Goal: Task Accomplishment & Management: Use online tool/utility

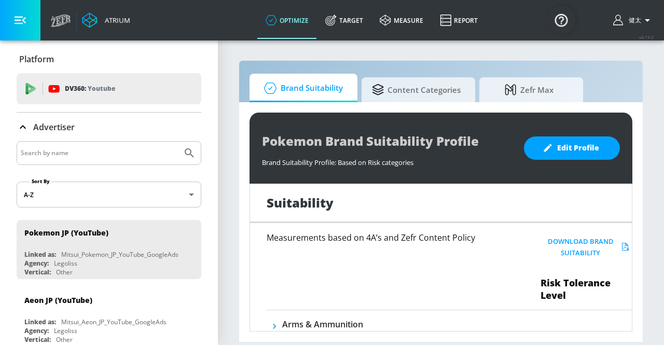
click at [68, 22] on icon at bounding box center [61, 22] width 20 height 8
click at [232, 49] on section "Brand Suitability Content Categories Zefr Max Pokemon Brand Suitability Profile…" at bounding box center [441, 191] width 446 height 305
click at [21, 127] on icon at bounding box center [23, 127] width 6 height 4
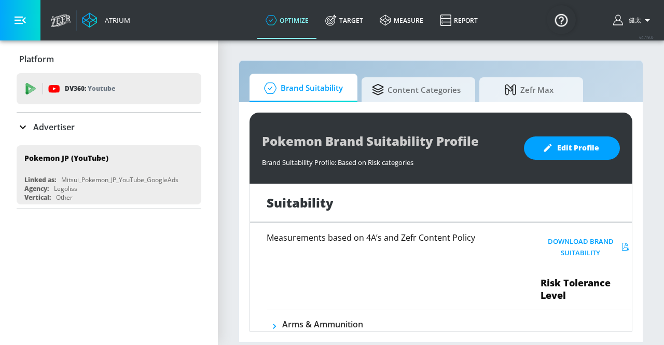
click at [26, 18] on button "button" at bounding box center [20, 20] width 40 height 40
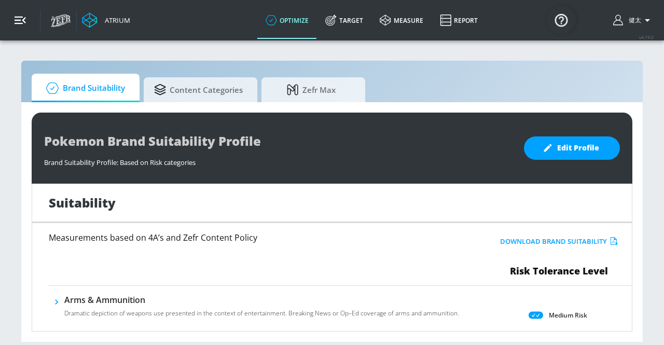
click at [26, 16] on button "button" at bounding box center [20, 20] width 40 height 40
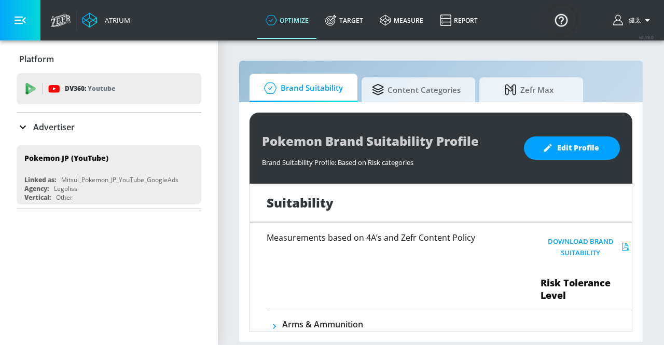
click at [26, 127] on icon at bounding box center [23, 127] width 12 height 12
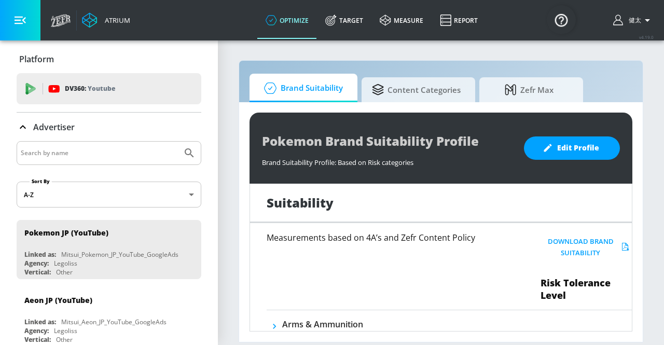
click at [117, 158] on input "Search by name" at bounding box center [99, 152] width 157 height 13
click at [123, 190] on body "Atrium optimize Target measure Report optimize Target measure Report v 4.19.0 健…" at bounding box center [332, 172] width 664 height 345
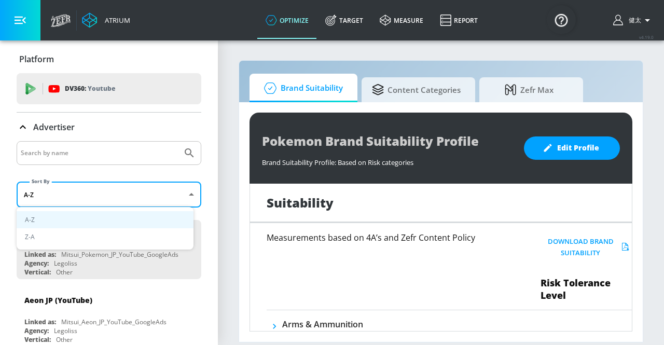
click at [124, 175] on div at bounding box center [332, 172] width 664 height 345
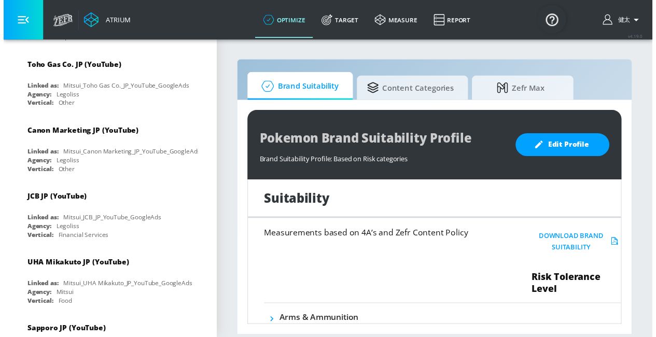
scroll to position [1037, 0]
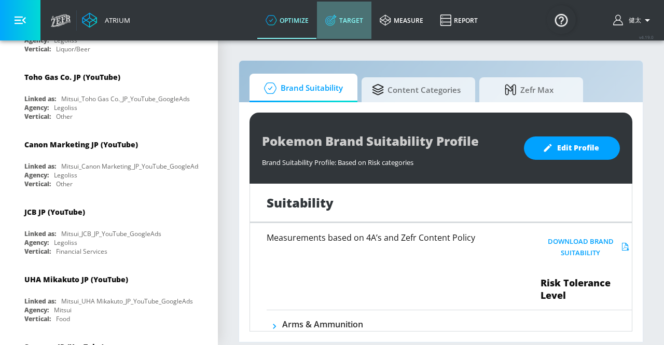
click at [349, 20] on link "Target" at bounding box center [344, 20] width 54 height 37
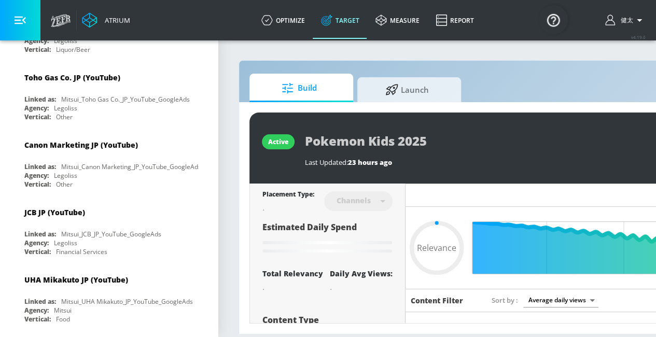
type input "0.69"
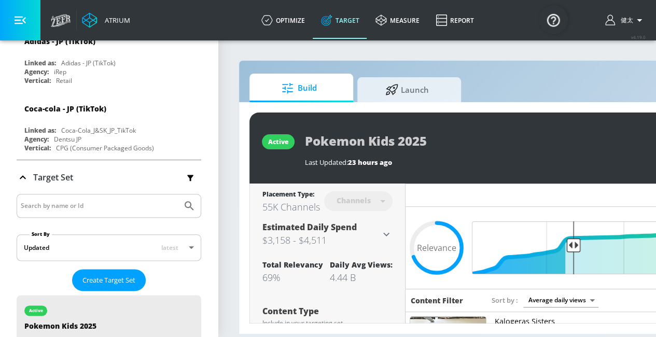
scroll to position [2438, 0]
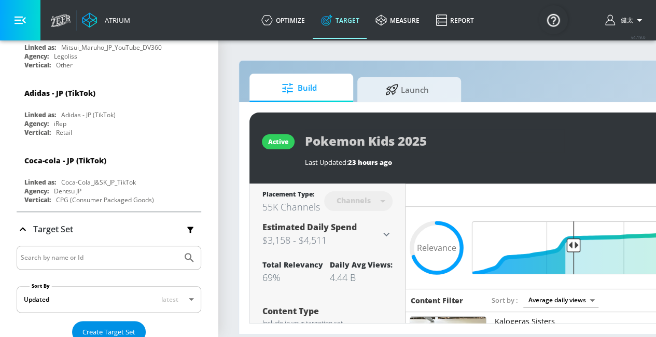
click at [127, 326] on span "Create Target Set" at bounding box center [108, 332] width 53 height 12
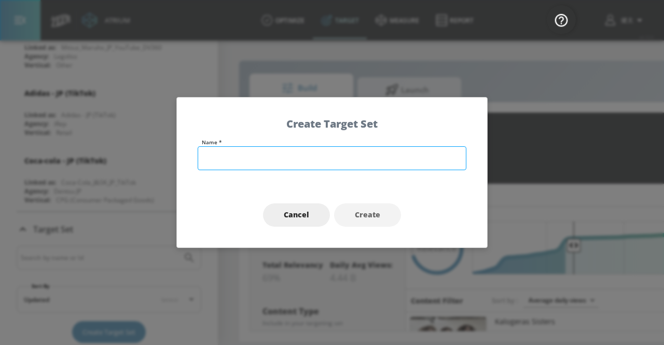
click at [224, 161] on input "text" at bounding box center [332, 158] width 269 height 24
type input "て"
type input "ドコモ"
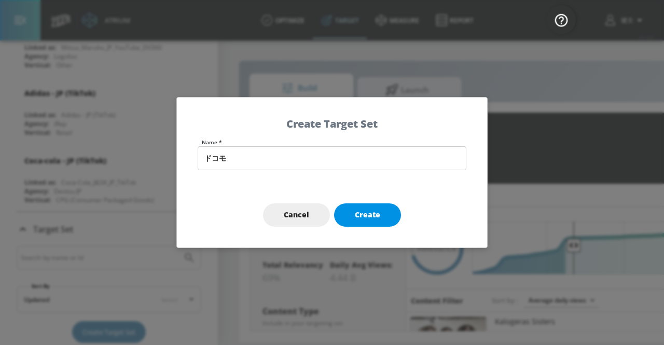
click at [381, 218] on button "Create" at bounding box center [367, 214] width 67 height 23
type input "ドコモ"
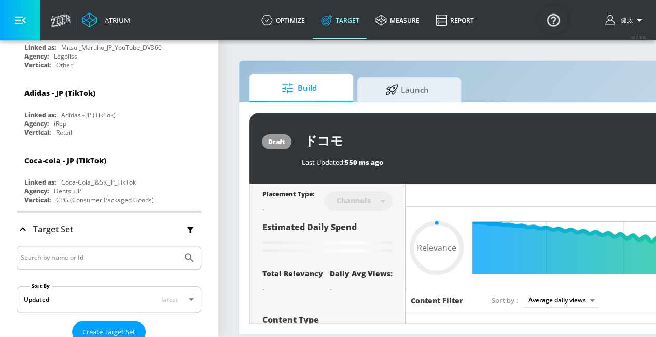
type input "0.6"
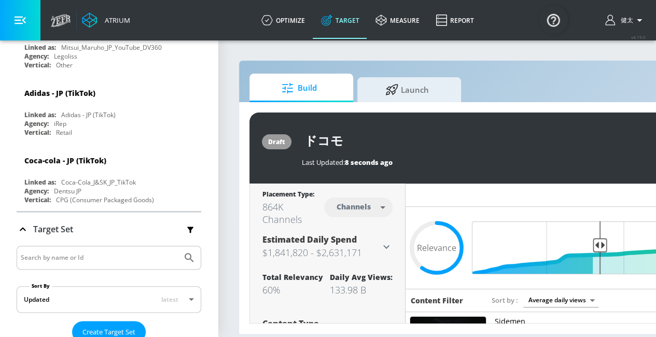
scroll to position [7, 0]
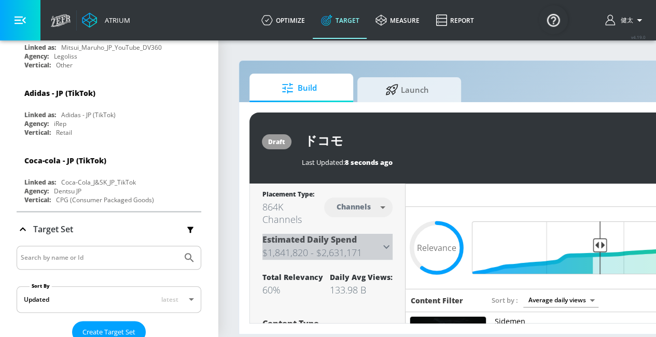
click at [389, 241] on icon at bounding box center [386, 247] width 12 height 12
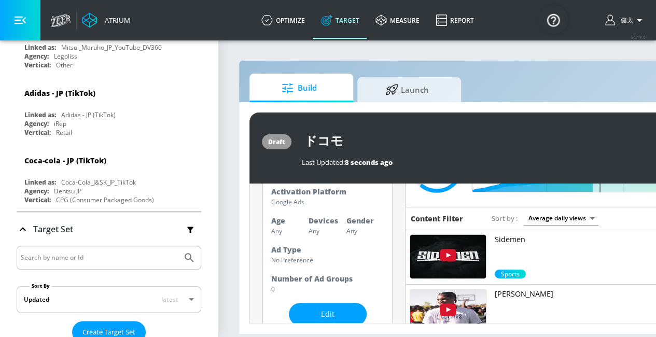
scroll to position [104, 0]
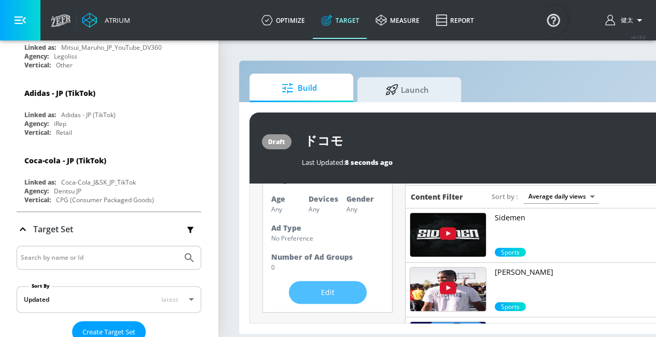
click at [343, 286] on span "Edit" at bounding box center [328, 292] width 36 height 13
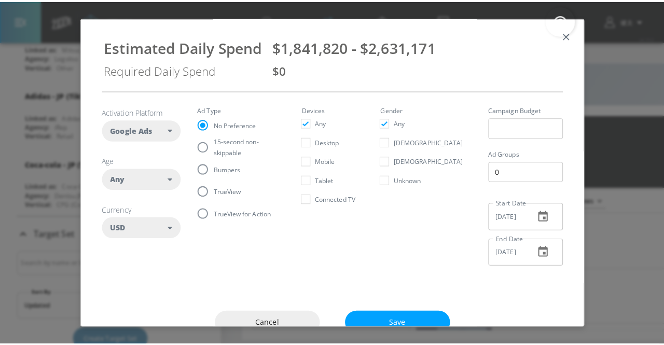
scroll to position [0, 0]
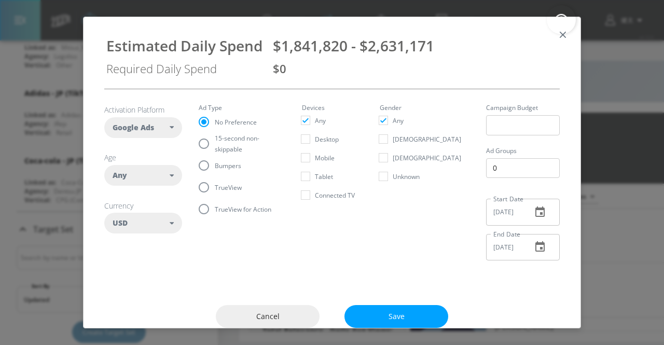
click at [161, 174] on div "Any" at bounding box center [141, 175] width 57 height 10
click at [156, 224] on div "USD" at bounding box center [141, 223] width 57 height 10
click at [124, 306] on input "checkbox" at bounding box center [120, 304] width 19 height 19
checkbox input "true"
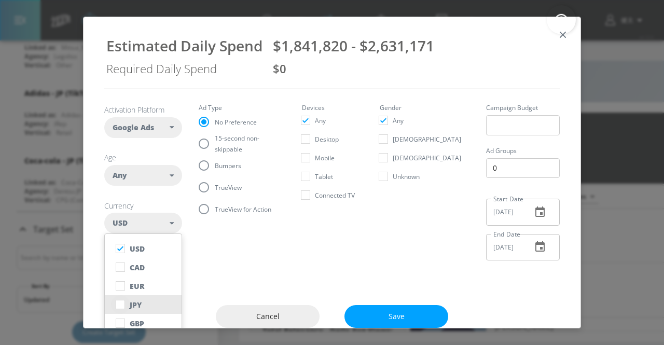
checkbox input "false"
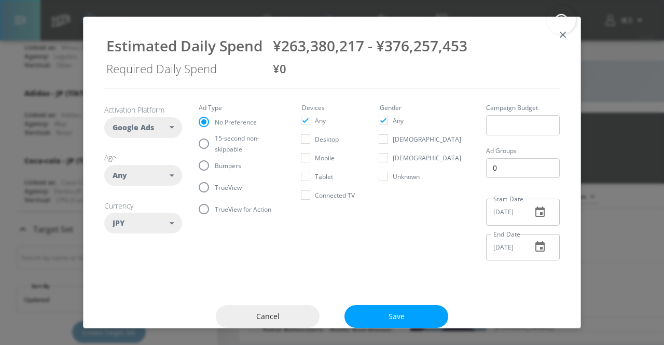
click at [270, 269] on div "Activation Platform Google Ads DV360 Google Ads Age Any ​ Any [PHONE_NUMBER] [P…" at bounding box center [331, 187] width 497 height 196
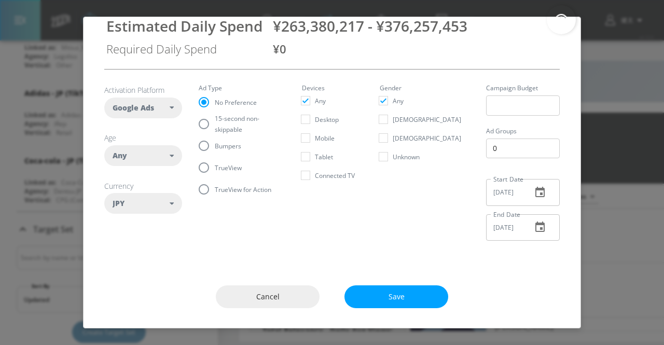
click at [165, 157] on div "Any" at bounding box center [141, 155] width 57 height 10
click at [286, 240] on section "Activation Platform Google Ads DV360 Google Ads Age Any ​ Any [PHONE_NUMBER] [P…" at bounding box center [331, 158] width 455 height 179
click at [503, 194] on input "[DATE]" at bounding box center [504, 192] width 37 height 26
click at [537, 191] on icon "button" at bounding box center [540, 192] width 12 height 12
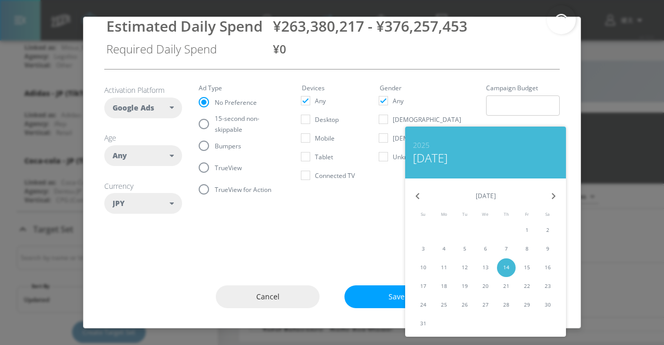
click at [553, 198] on icon "button" at bounding box center [554, 196] width 4 height 6
click at [525, 250] on p "12" at bounding box center [527, 249] width 6 height 8
type input "[DATE]"
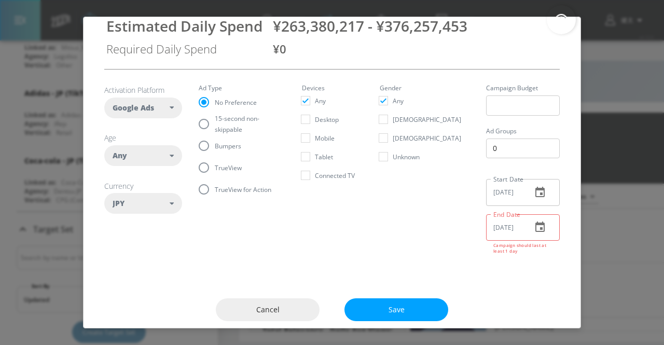
click at [534, 229] on icon "button" at bounding box center [540, 227] width 12 height 12
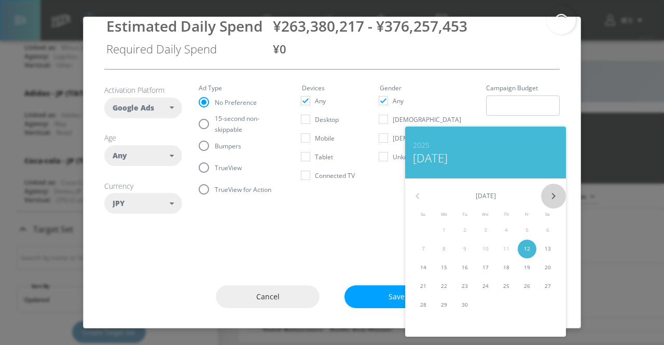
click at [556, 198] on icon "button" at bounding box center [553, 196] width 12 height 12
click at [487, 247] on span "5" at bounding box center [485, 249] width 19 height 8
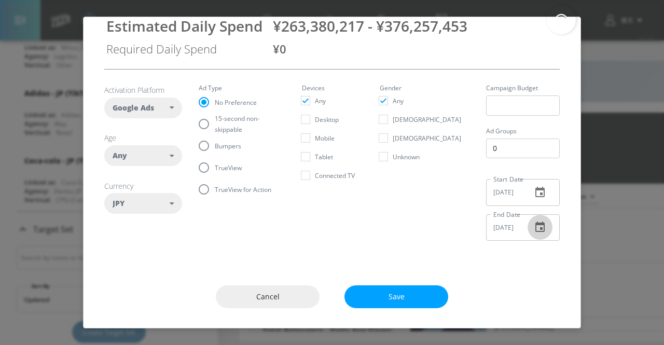
click at [536, 228] on icon "button" at bounding box center [539, 226] width 9 height 10
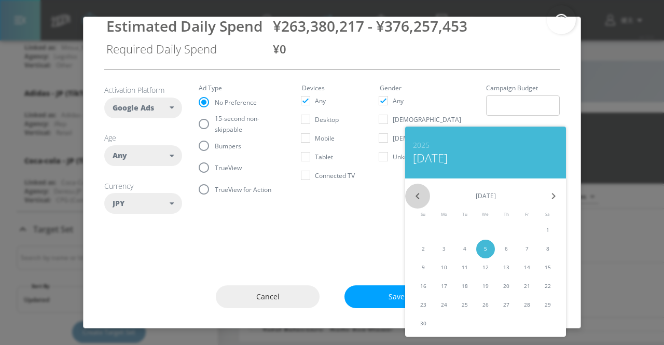
click at [420, 197] on icon "button" at bounding box center [417, 196] width 12 height 12
click at [424, 249] on p "5" at bounding box center [423, 249] width 3 height 8
type input "[DATE]"
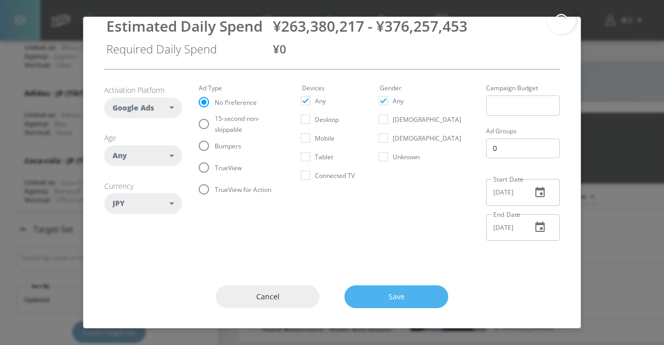
click at [411, 287] on button "Save" at bounding box center [396, 296] width 104 height 23
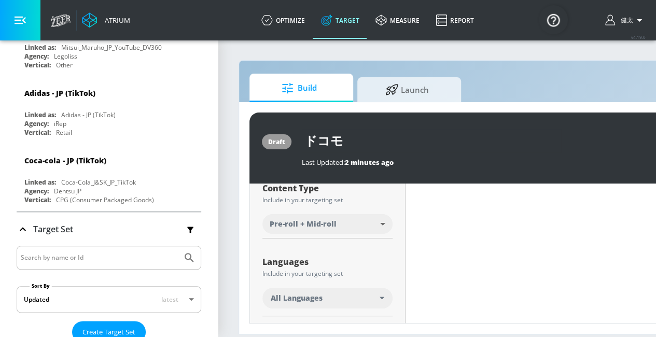
scroll to position [341, 0]
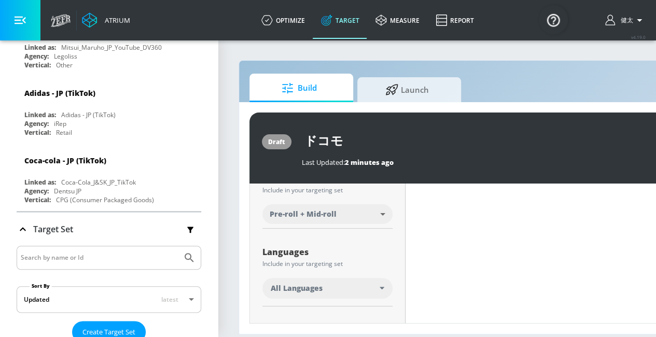
click at [354, 283] on div "All Languages" at bounding box center [325, 288] width 109 height 10
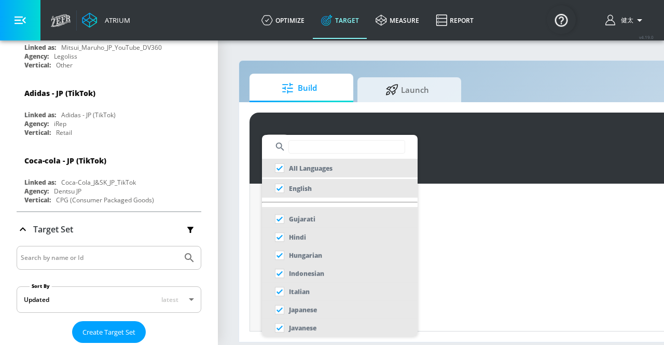
scroll to position [311, 0]
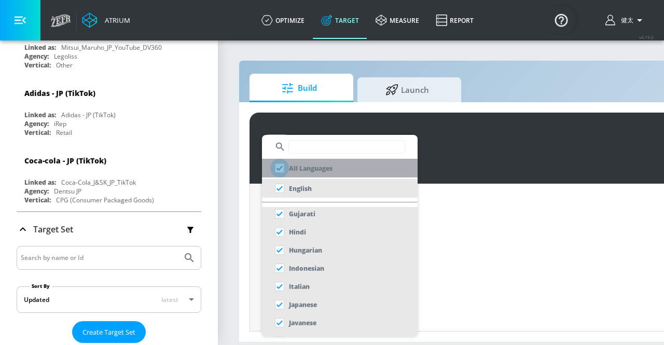
click at [279, 168] on input "checkbox" at bounding box center [279, 168] width 19 height 19
click at [281, 160] on input "checkbox" at bounding box center [279, 168] width 19 height 19
click at [280, 168] on input "checkbox" at bounding box center [279, 168] width 19 height 19
click at [282, 174] on input "checkbox" at bounding box center [279, 168] width 19 height 19
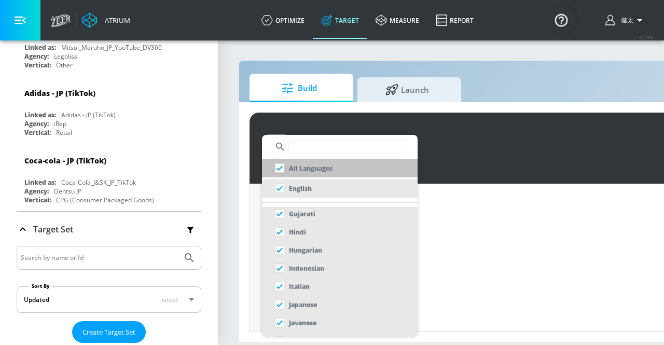
click at [281, 170] on input "checkbox" at bounding box center [279, 168] width 19 height 19
checkbox input "true"
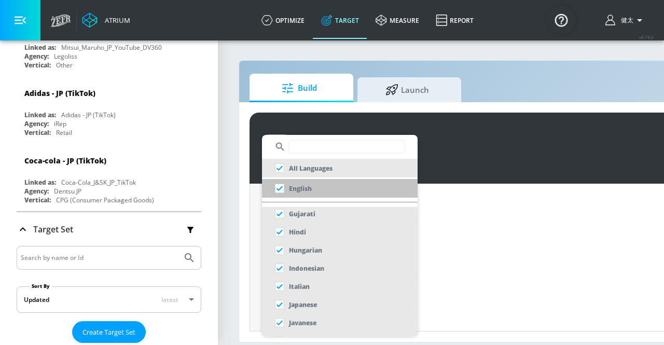
click at [281, 184] on input "checkbox" at bounding box center [279, 188] width 19 height 19
checkbox input "true"
checkbox input "false"
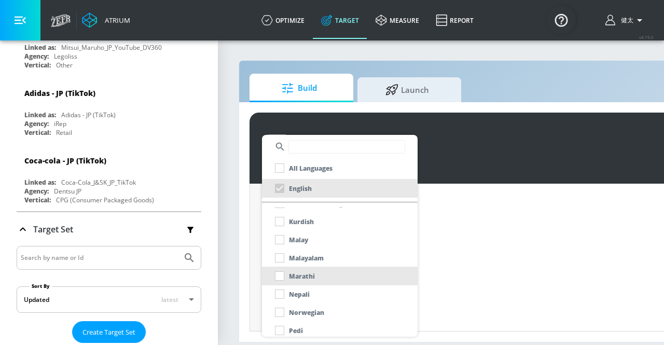
scroll to position [415, 0]
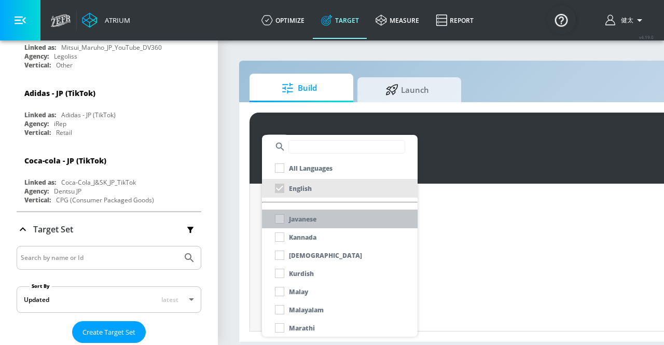
click at [284, 220] on div "Javanese" at bounding box center [293, 219] width 46 height 19
click at [281, 218] on div "Javanese" at bounding box center [293, 219] width 46 height 19
click at [283, 217] on div "Javanese" at bounding box center [293, 219] width 46 height 19
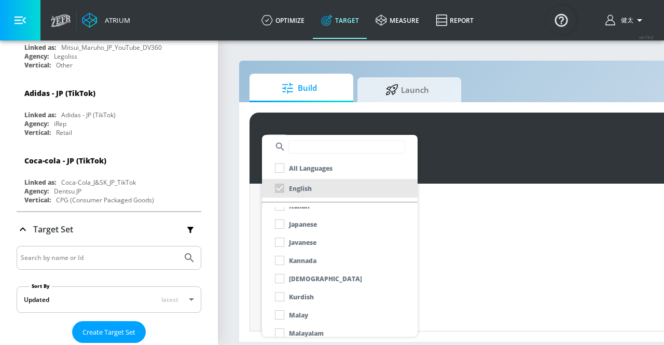
scroll to position [391, 0]
click at [282, 225] on div "Japanese" at bounding box center [293, 224] width 47 height 19
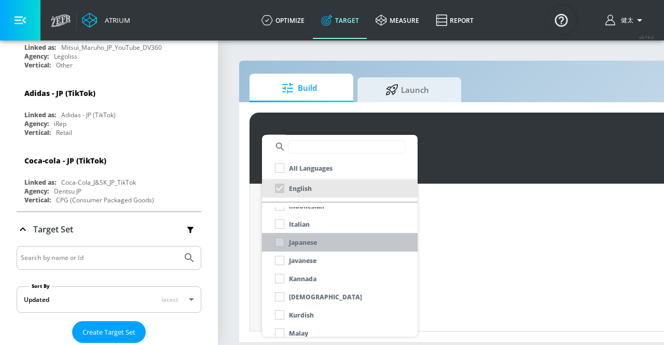
click at [281, 243] on div "Japanese" at bounding box center [293, 242] width 47 height 19
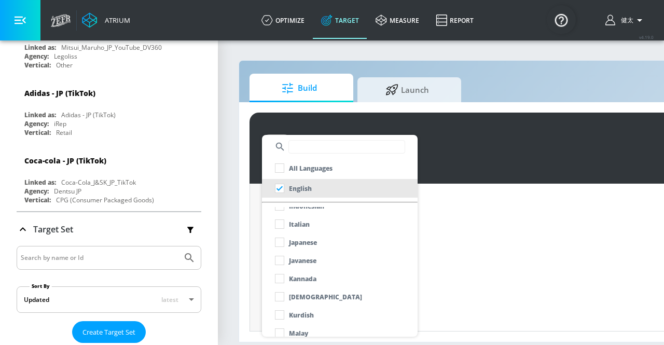
scroll to position [327, 0]
click at [277, 243] on input "checkbox" at bounding box center [279, 242] width 19 height 19
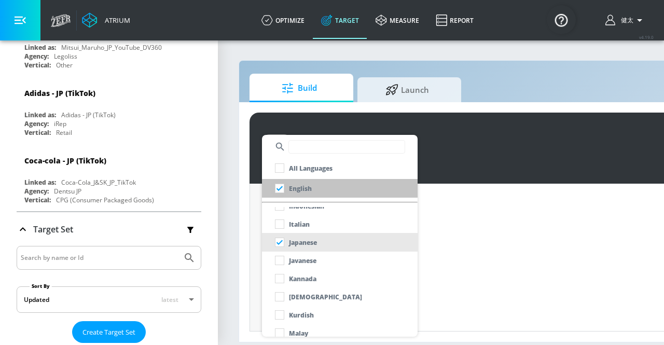
click at [281, 189] on div "English" at bounding box center [290, 188] width 41 height 19
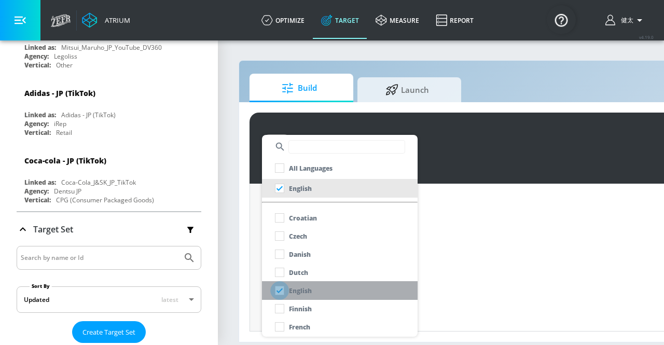
click at [282, 290] on input "checkbox" at bounding box center [279, 290] width 19 height 19
checkbox input "false"
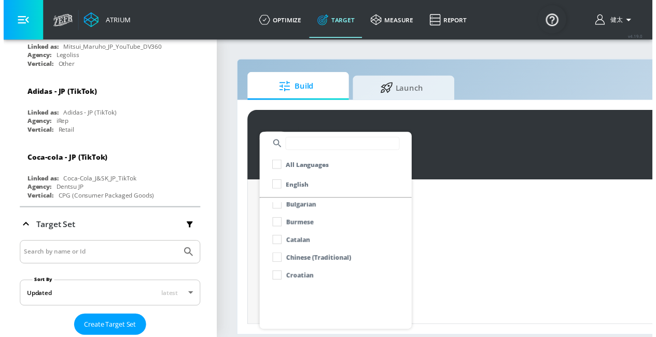
scroll to position [0, 0]
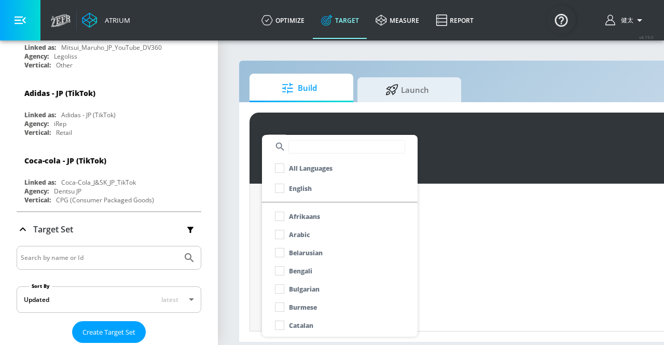
click at [240, 226] on div at bounding box center [332, 172] width 664 height 345
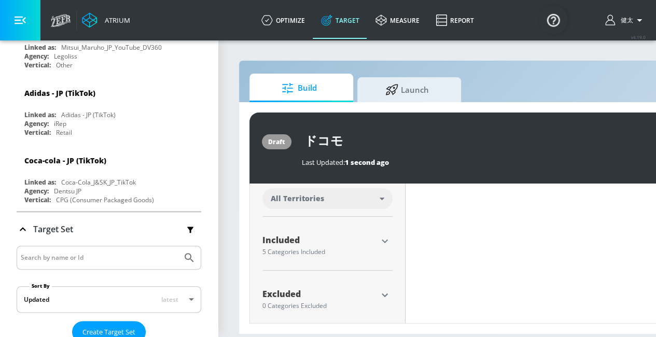
scroll to position [6, 0]
click at [382, 235] on icon "button" at bounding box center [385, 241] width 12 height 12
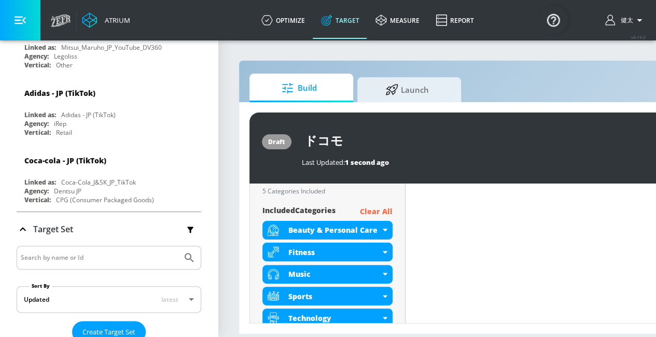
scroll to position [554, 0]
click at [364, 206] on p "Clear All" at bounding box center [376, 212] width 33 height 13
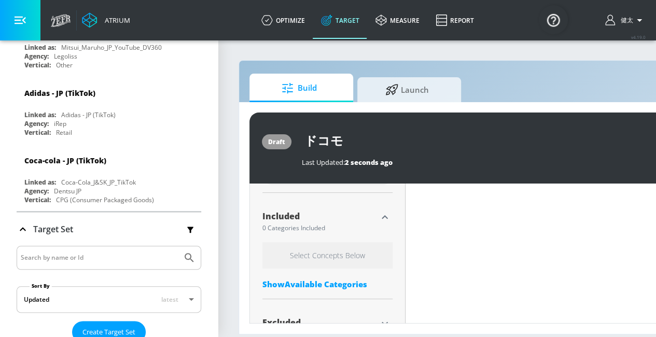
scroll to position [547, 0]
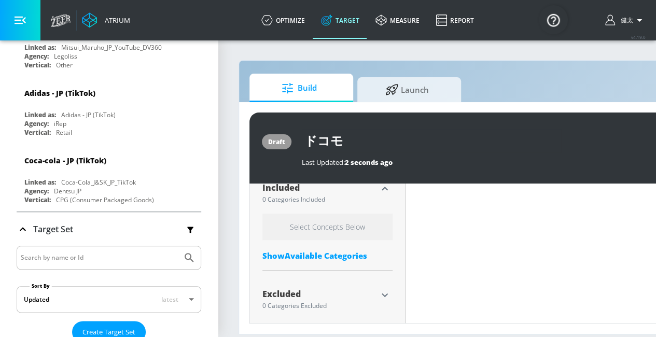
click at [315, 250] on div "Show Available Categories" at bounding box center [327, 255] width 130 height 10
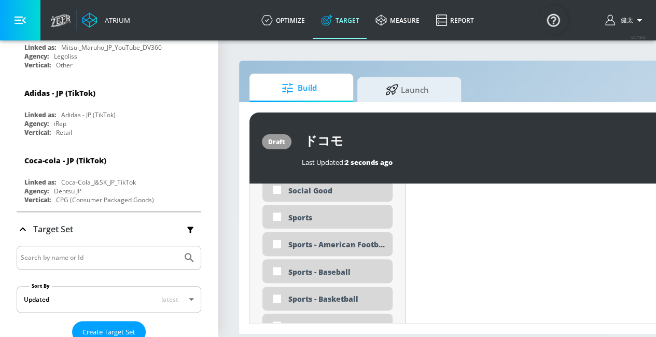
scroll to position [2999, 0]
click at [277, 288] on input "checkbox" at bounding box center [277, 297] width 19 height 19
checkbox input "true"
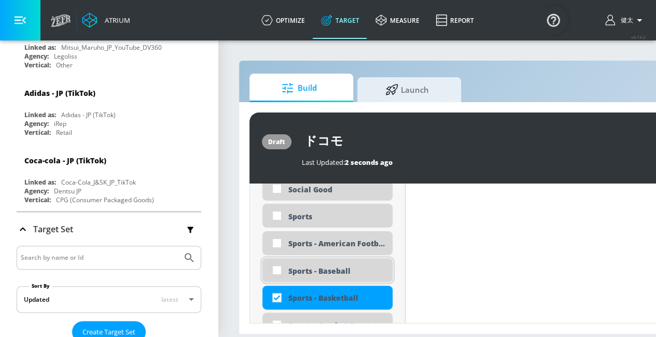
click at [276, 262] on input "checkbox" at bounding box center [277, 270] width 19 height 19
checkbox input "true"
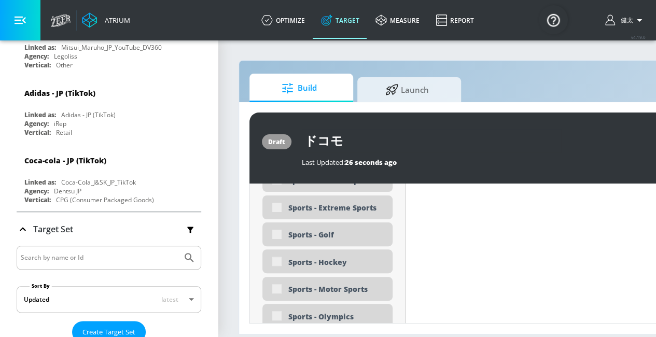
scroll to position [3090, 0]
click at [273, 284] on input "checkbox" at bounding box center [277, 288] width 19 height 19
checkbox input "true"
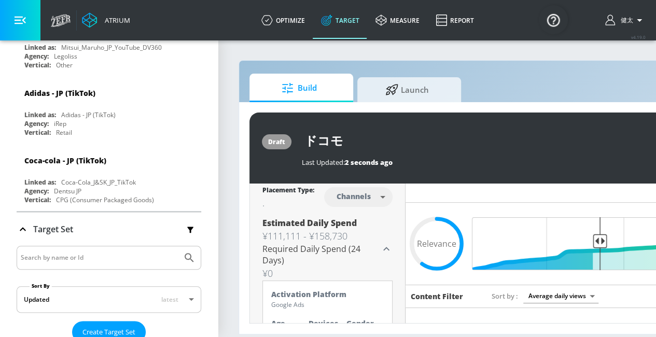
scroll to position [0, 0]
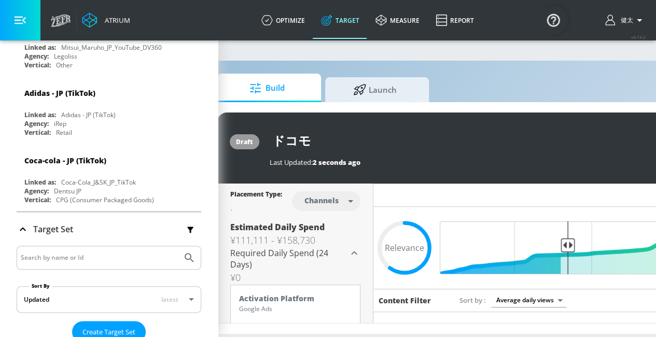
click at [254, 263] on div "Estimated Daily Spend ¥111,111 - ¥158,730 Required Daily Spend (24 Days) ¥0" at bounding box center [289, 252] width 118 height 63
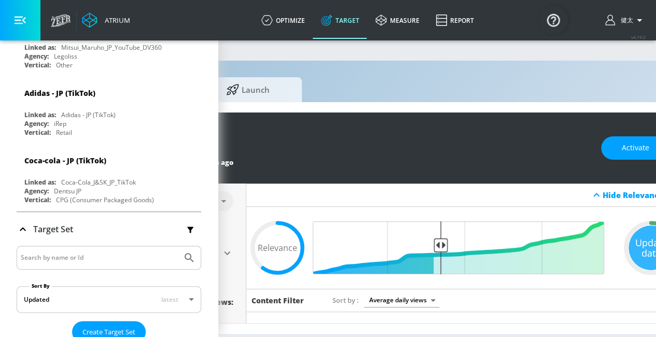
scroll to position [0, 161]
click at [437, 244] on input "Final Threshold" at bounding box center [462, 247] width 290 height 53
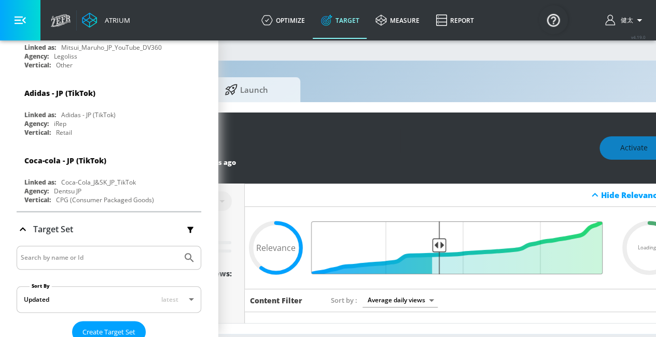
click at [439, 246] on input "Final Threshold" at bounding box center [462, 247] width 290 height 53
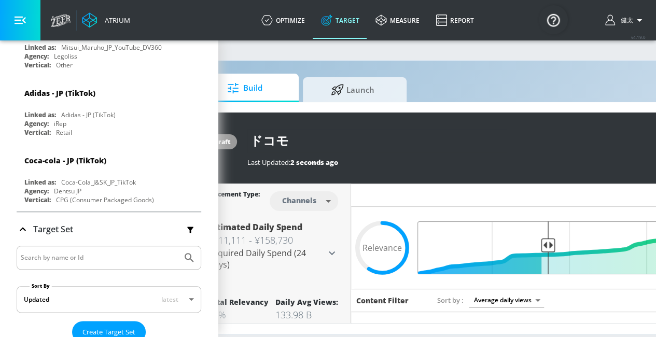
scroll to position [0, 53]
drag, startPoint x: 550, startPoint y: 243, endPoint x: 570, endPoint y: 247, distance: 20.8
click at [570, 247] on input "Final Threshold" at bounding box center [570, 247] width 290 height 53
drag, startPoint x: 568, startPoint y: 246, endPoint x: 550, endPoint y: 248, distance: 18.3
type input "0.59"
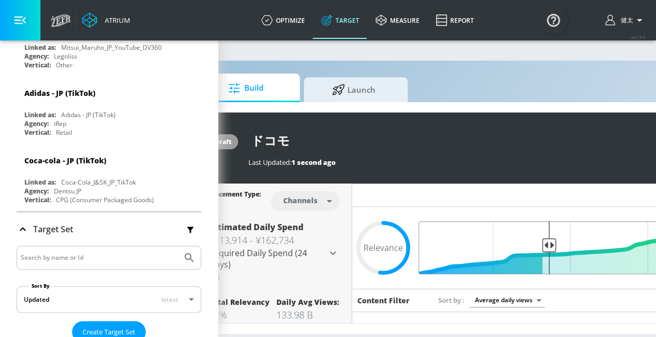
click at [550, 248] on input "Final Threshold" at bounding box center [570, 247] width 290 height 53
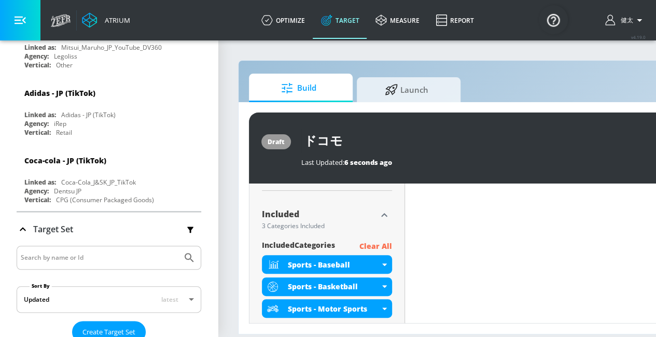
scroll to position [415, 0]
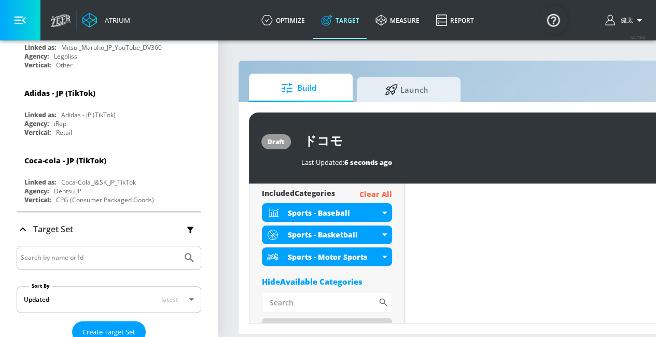
click at [373, 193] on p "Clear All" at bounding box center [375, 194] width 33 height 13
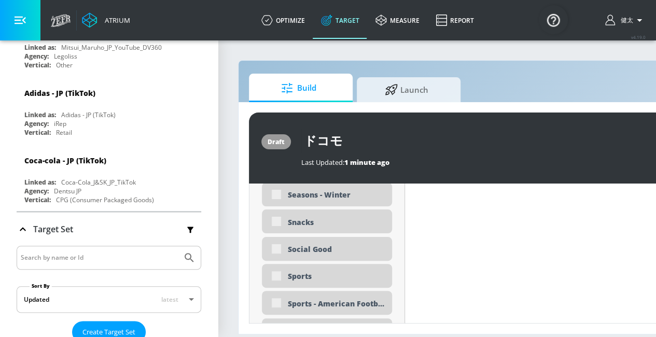
scroll to position [2773, 0]
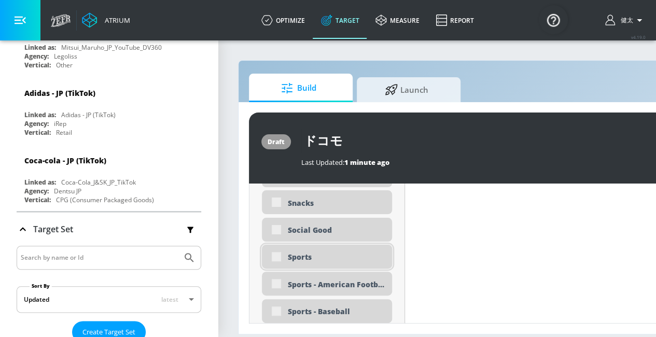
click at [276, 258] on div "Sports" at bounding box center [327, 257] width 130 height 24
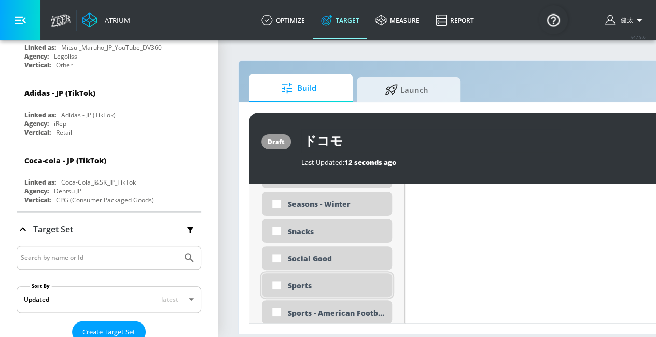
scroll to position [2801, 0]
click at [275, 258] on input "checkbox" at bounding box center [276, 256] width 19 height 19
checkbox input "true"
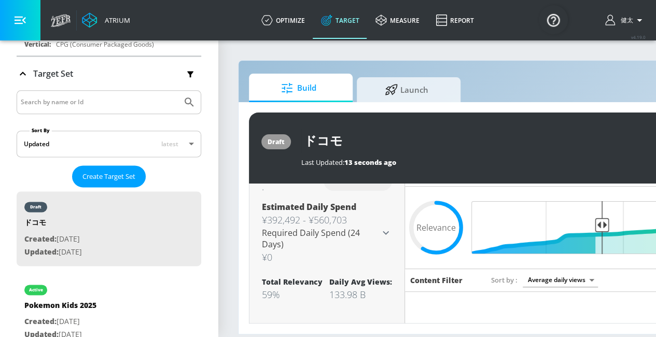
scroll to position [0, 0]
